Goal: Task Accomplishment & Management: Use online tool/utility

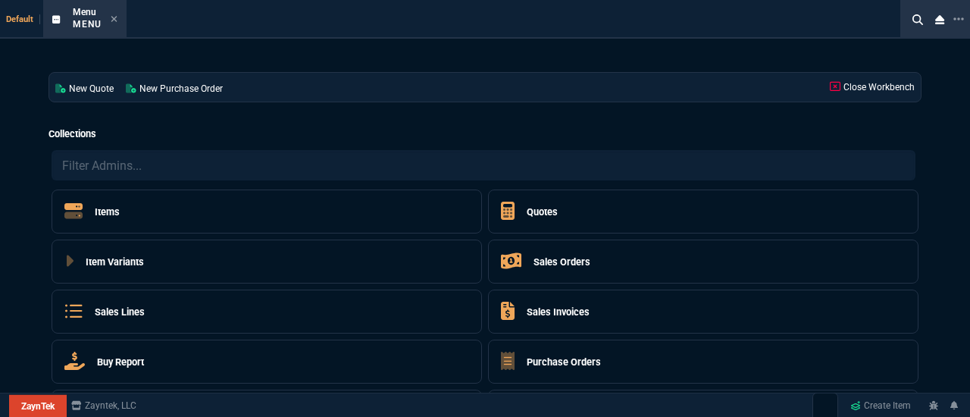
select select "12: ROSS"
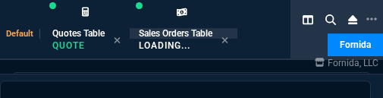
select select "12: [PERSON_NAME]"
select select
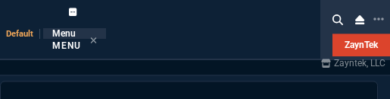
select select "12: [PERSON_NAME]"
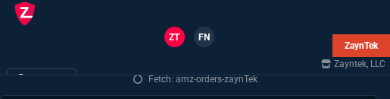
select select
